Goal: Information Seeking & Learning: Learn about a topic

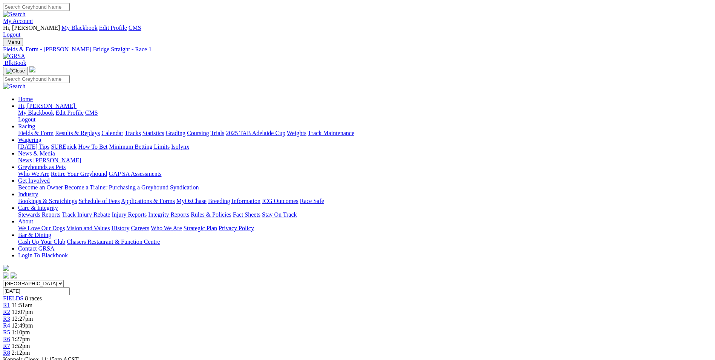
click at [123, 130] on link "Calendar" at bounding box center [112, 133] width 22 height 6
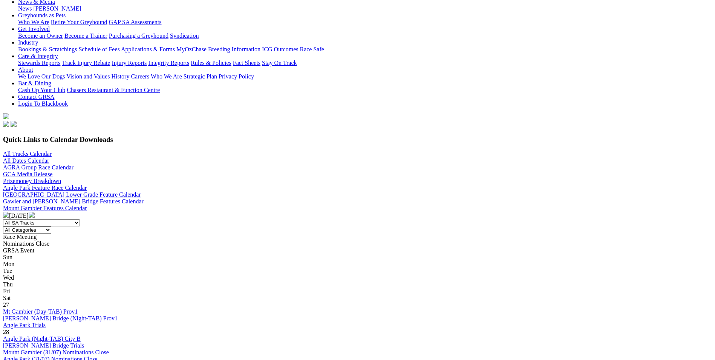
scroll to position [151, 0]
click at [35, 212] on img at bounding box center [32, 215] width 6 height 6
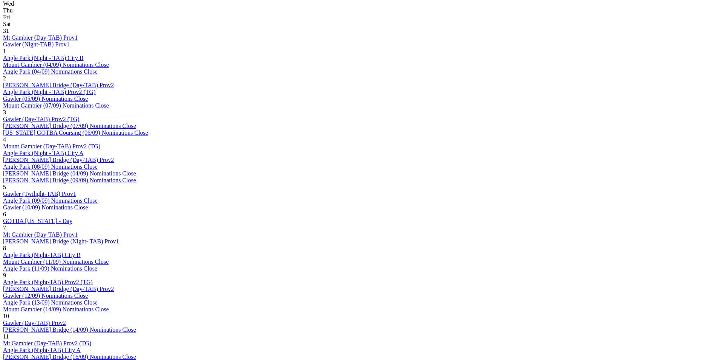
scroll to position [415, 0]
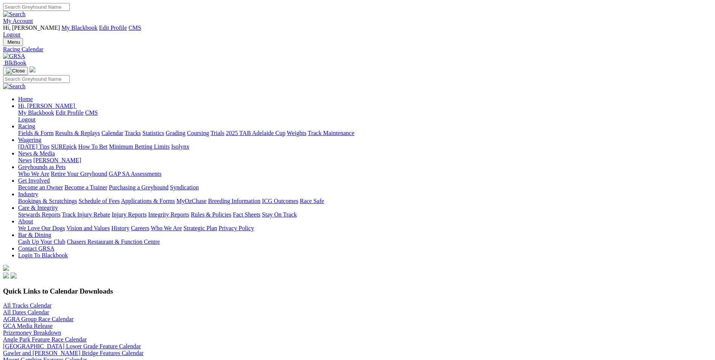
scroll to position [113, 0]
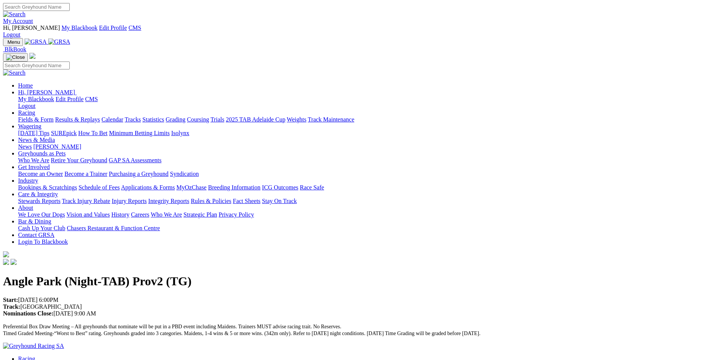
click at [173, 296] on p "Start: 09/09/2025 6:00PM Track: Angle Park Nominations Close: 05/09/2025 9:00 AM" at bounding box center [357, 306] width 709 height 20
drag, startPoint x: 108, startPoint y: 100, endPoint x: 192, endPoint y: 139, distance: 92.5
click at [192, 274] on div "Angle Park (Night-TAB) Prov2 (TG) Start: 09/09/2025 6:00PM Track: Angle Park No…" at bounding box center [357, 305] width 709 height 62
drag, startPoint x: 192, startPoint y: 139, endPoint x: 307, endPoint y: 98, distance: 121.4
click at [307, 274] on div "Angle Park (Night-TAB) Prov2 (TG) Start: 09/09/2025 6:00PM Track: Angle Park No…" at bounding box center [357, 305] width 709 height 62
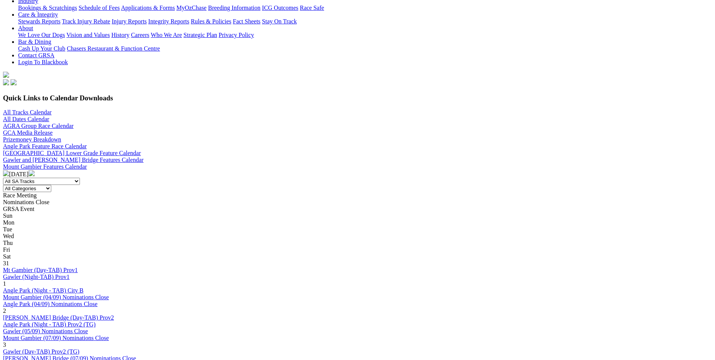
scroll to position [264, 0]
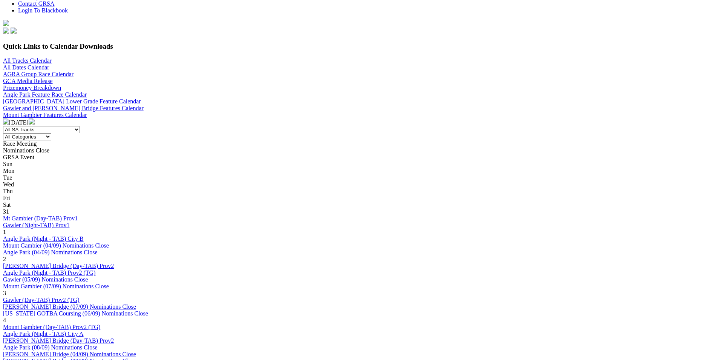
scroll to position [302, 0]
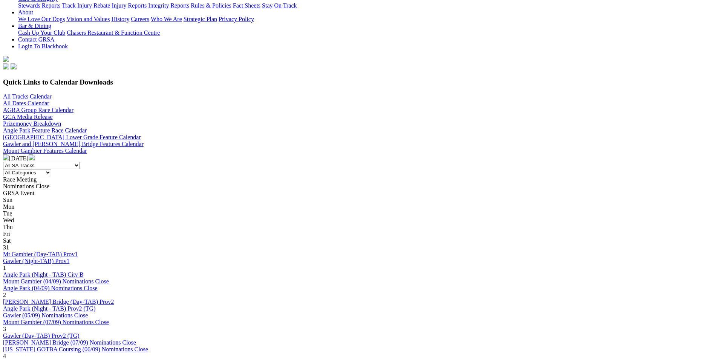
scroll to position [302, 0]
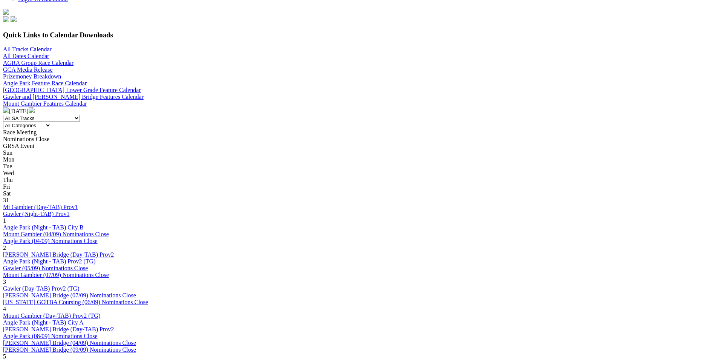
scroll to position [339, 0]
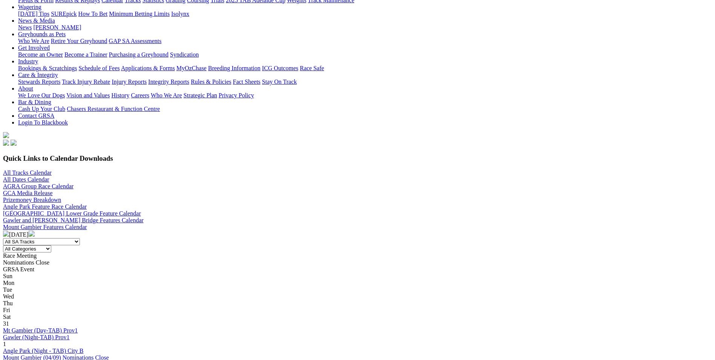
scroll to position [264, 0]
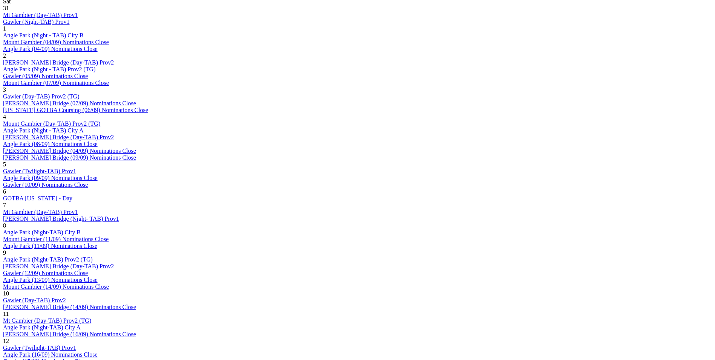
scroll to position [452, 0]
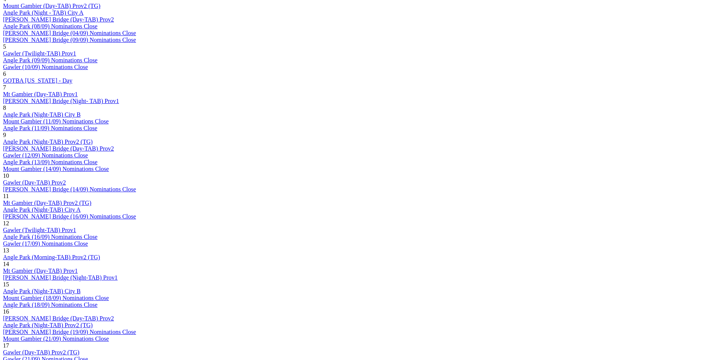
scroll to position [490, 0]
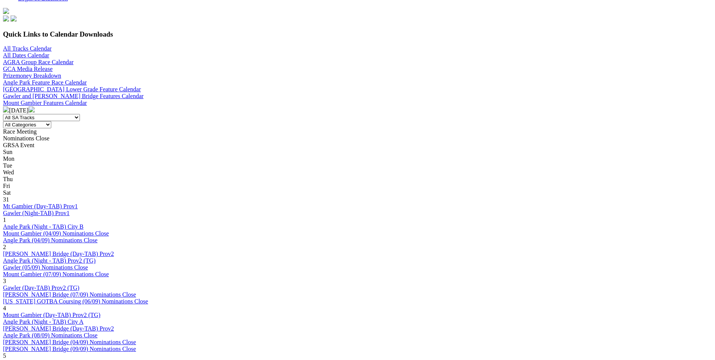
scroll to position [377, 0]
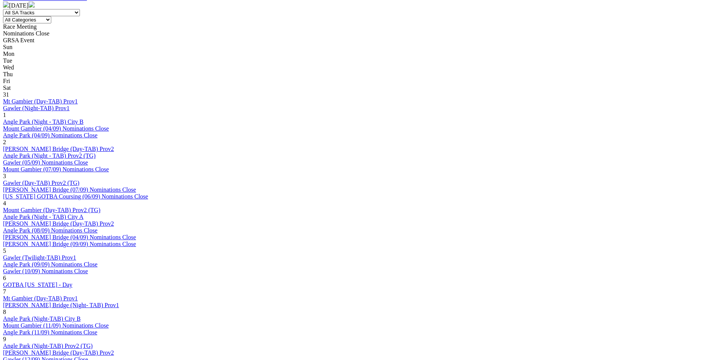
scroll to position [189, 0]
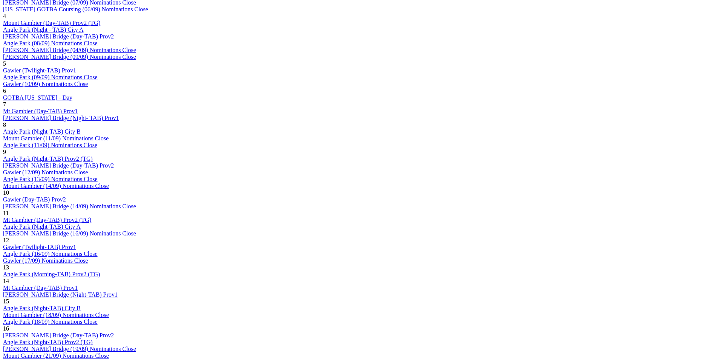
scroll to position [603, 0]
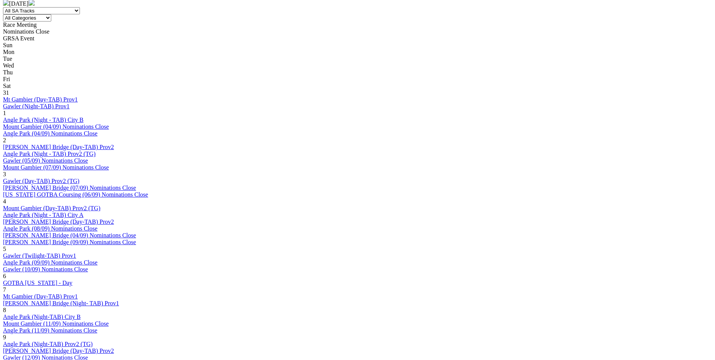
scroll to position [452, 0]
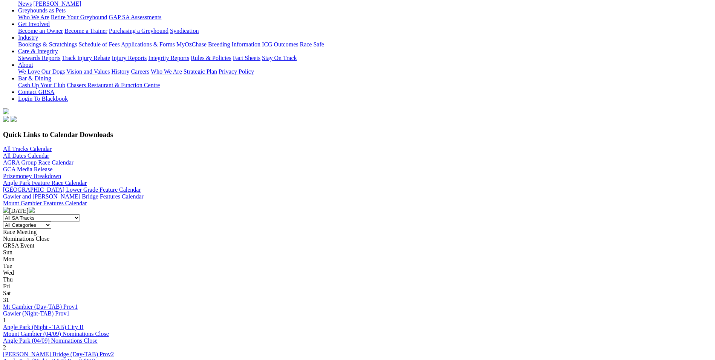
scroll to position [75, 0]
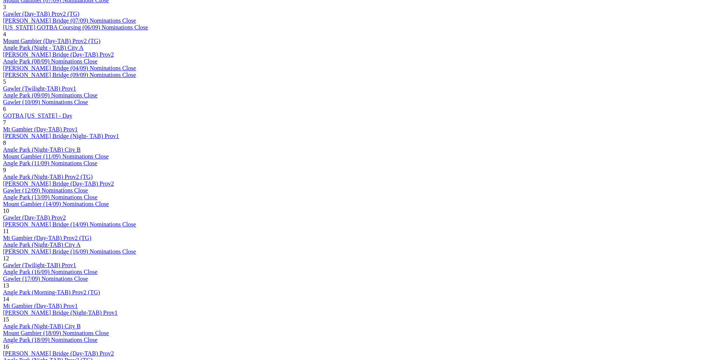
scroll to position [490, 0]
